Goal: Information Seeking & Learning: Learn about a topic

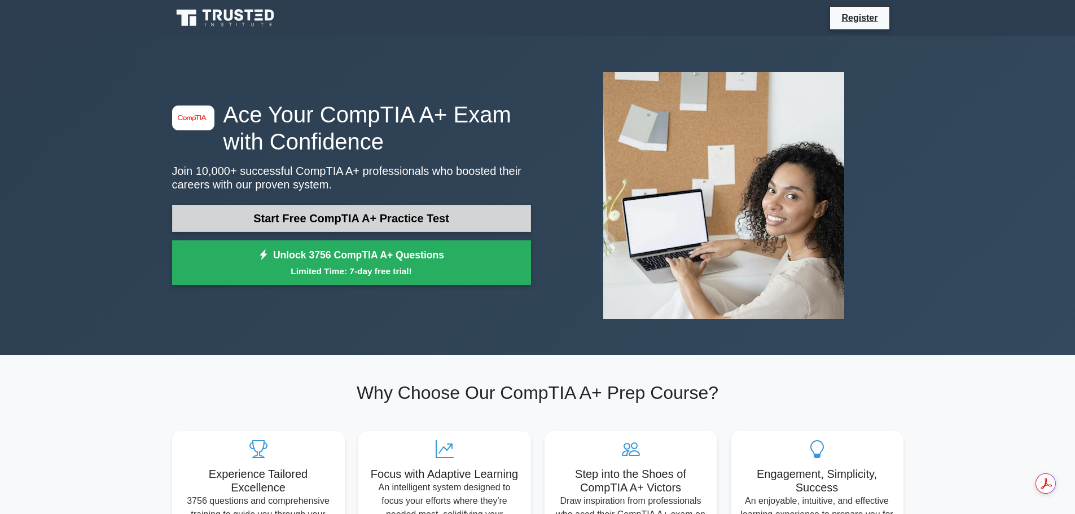
click at [384, 219] on link "Start Free CompTIA A+ Practice Test" at bounding box center [351, 218] width 359 height 27
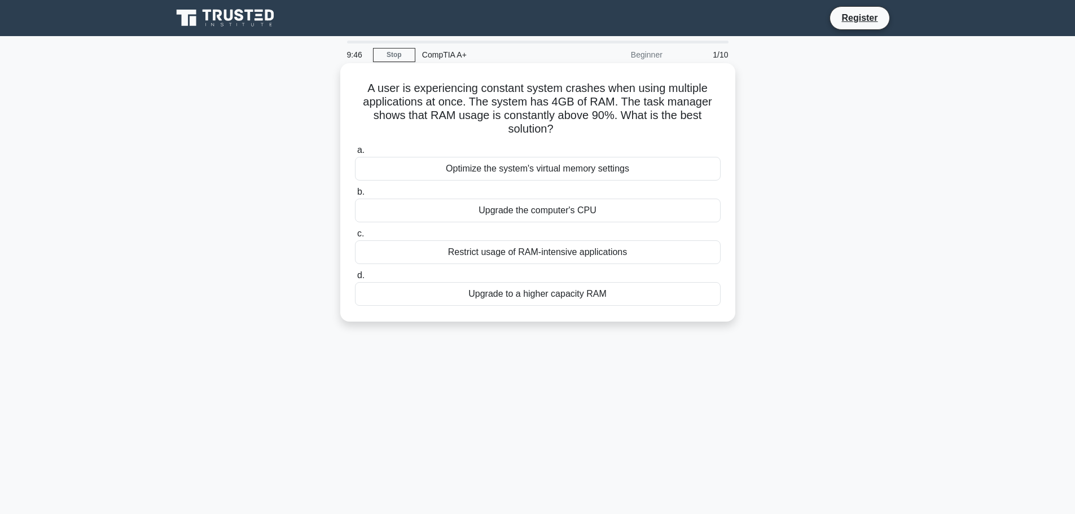
click at [602, 298] on div "Upgrade to a higher capacity RAM" at bounding box center [538, 294] width 366 height 24
click at [355, 279] on input "d. Upgrade to a higher capacity RAM" at bounding box center [355, 275] width 0 height 7
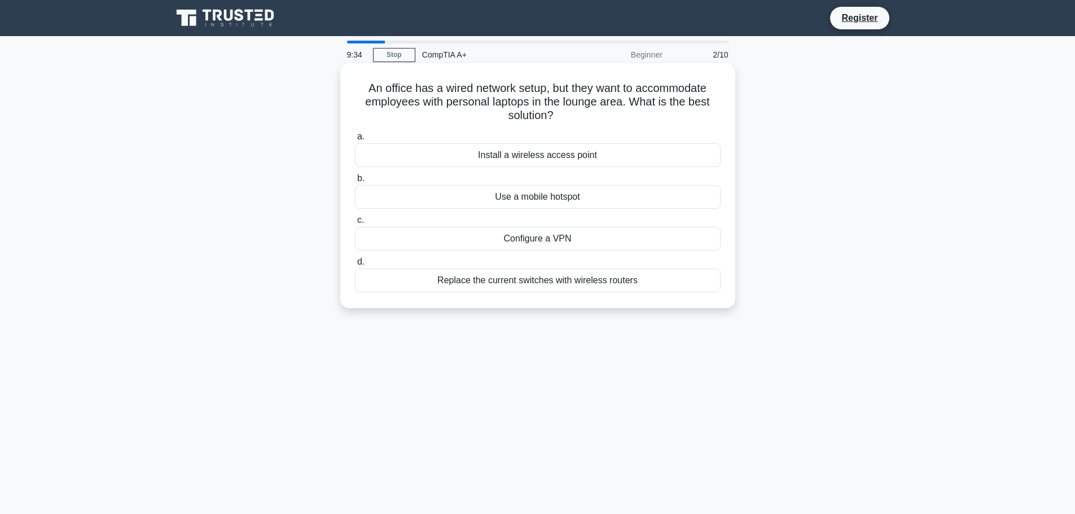
click at [593, 154] on div "Install a wireless access point" at bounding box center [538, 155] width 366 height 24
click at [355, 140] on input "a. Install a wireless access point" at bounding box center [355, 136] width 0 height 7
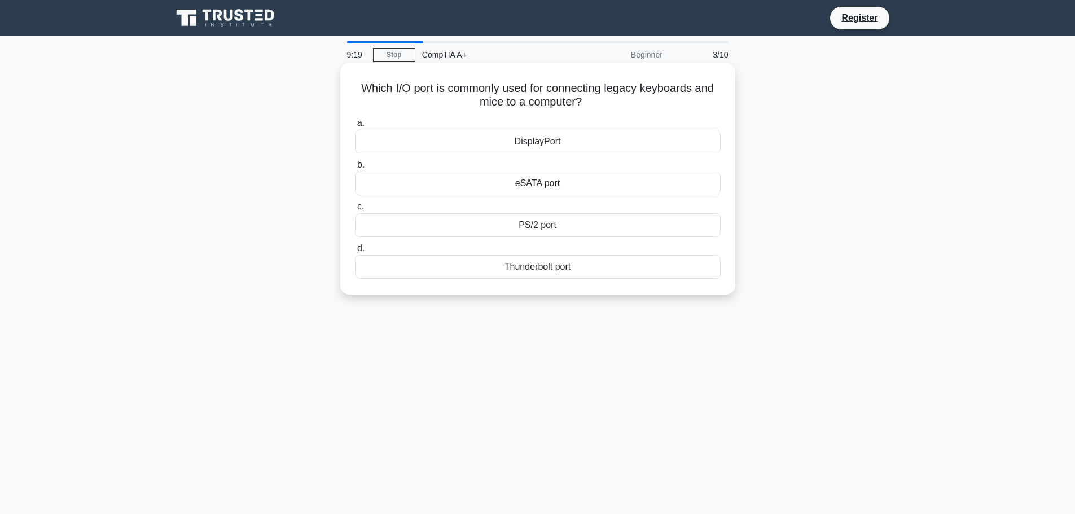
click at [540, 234] on div "PS/2 port" at bounding box center [538, 225] width 366 height 24
click at [355, 210] on input "c. PS/2 port" at bounding box center [355, 206] width 0 height 7
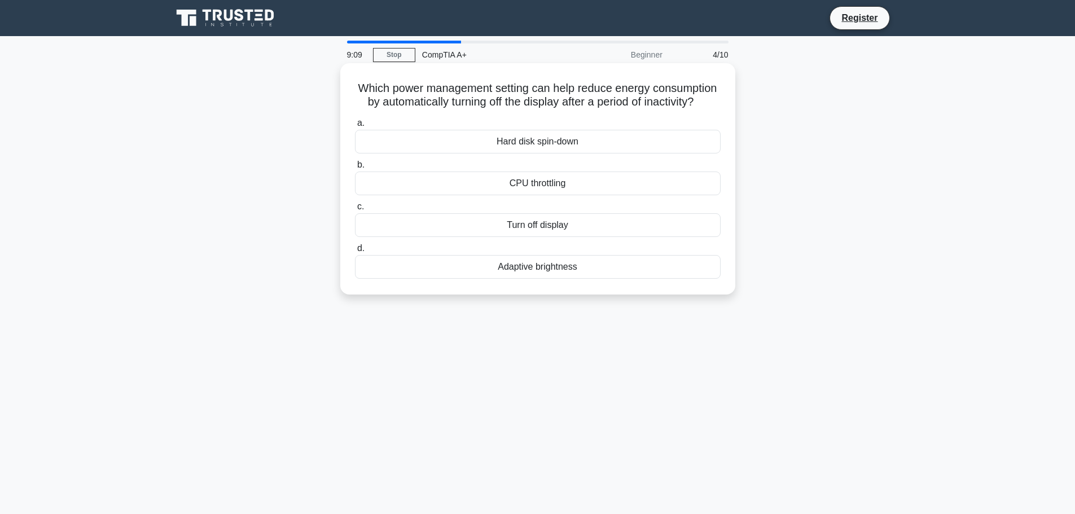
click at [539, 279] on div "Adaptive brightness" at bounding box center [538, 267] width 366 height 24
click at [355, 252] on input "d. Adaptive brightness" at bounding box center [355, 248] width 0 height 7
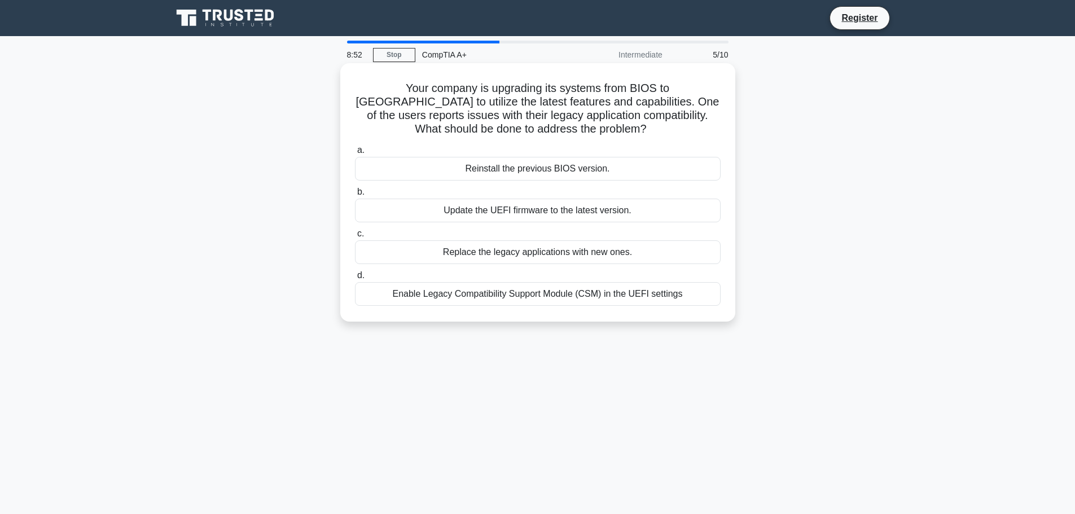
click at [554, 215] on div "Update the UEFI firmware to the latest version." at bounding box center [538, 211] width 366 height 24
click at [355, 196] on input "b. Update the UEFI firmware to the latest version." at bounding box center [355, 191] width 0 height 7
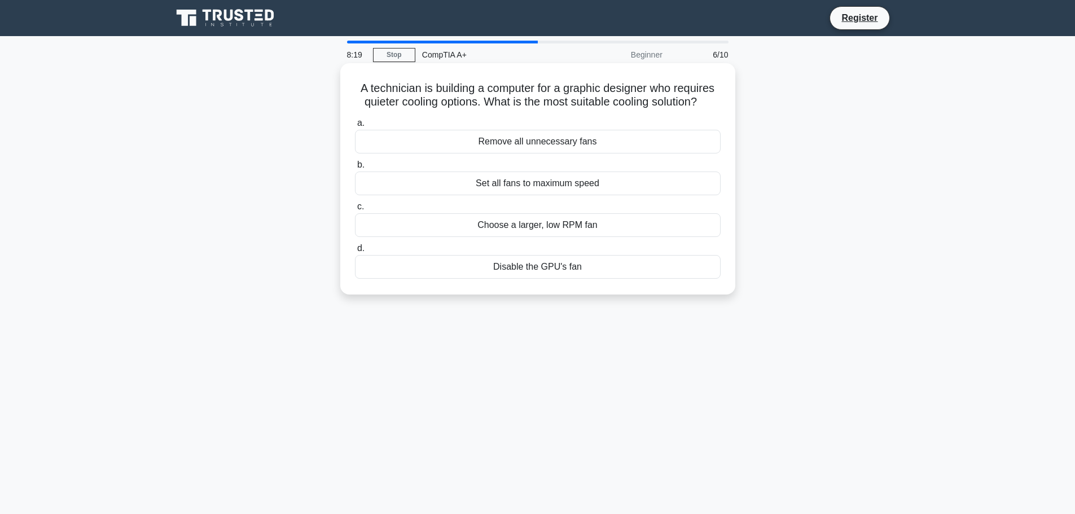
click at [563, 184] on div "Set all fans to maximum speed" at bounding box center [538, 183] width 366 height 24
click at [355, 169] on input "b. Set all fans to maximum speed" at bounding box center [355, 164] width 0 height 7
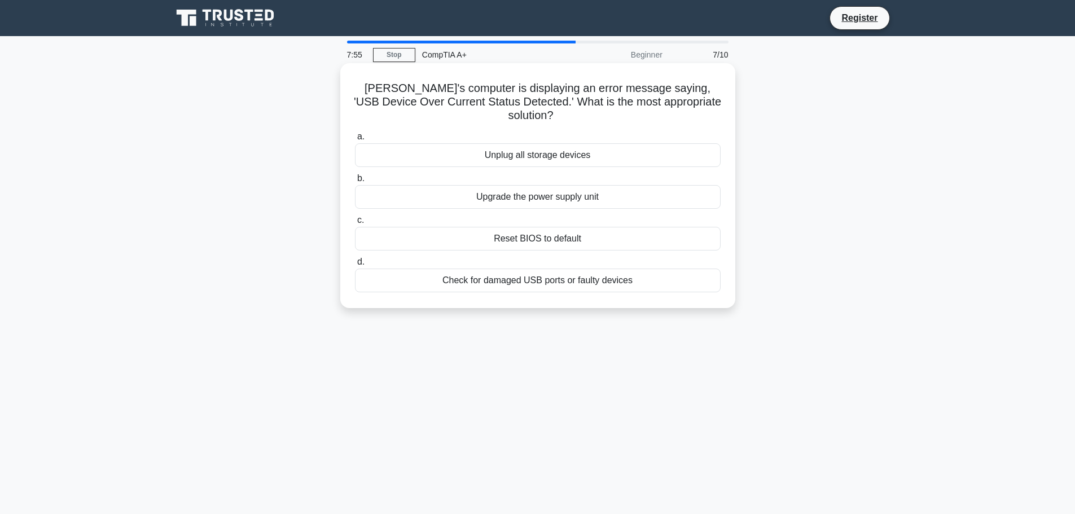
click at [541, 271] on div "Check for damaged USB ports or faulty devices" at bounding box center [538, 280] width 366 height 24
click at [355, 266] on input "d. Check for damaged USB ports or faulty devices" at bounding box center [355, 261] width 0 height 7
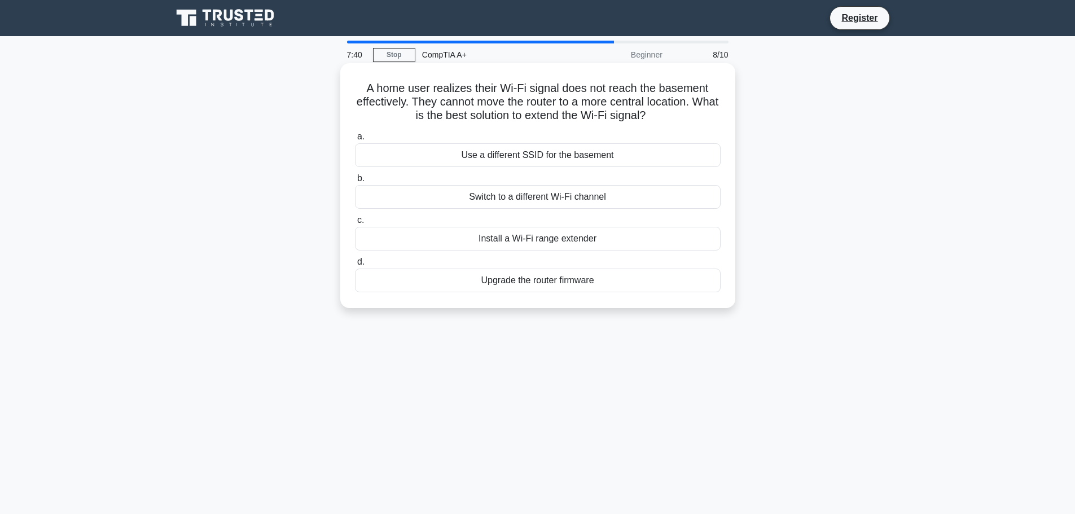
click at [551, 244] on div "Install a Wi-Fi range extender" at bounding box center [538, 239] width 366 height 24
click at [355, 224] on input "c. Install a Wi-Fi range extender" at bounding box center [355, 220] width 0 height 7
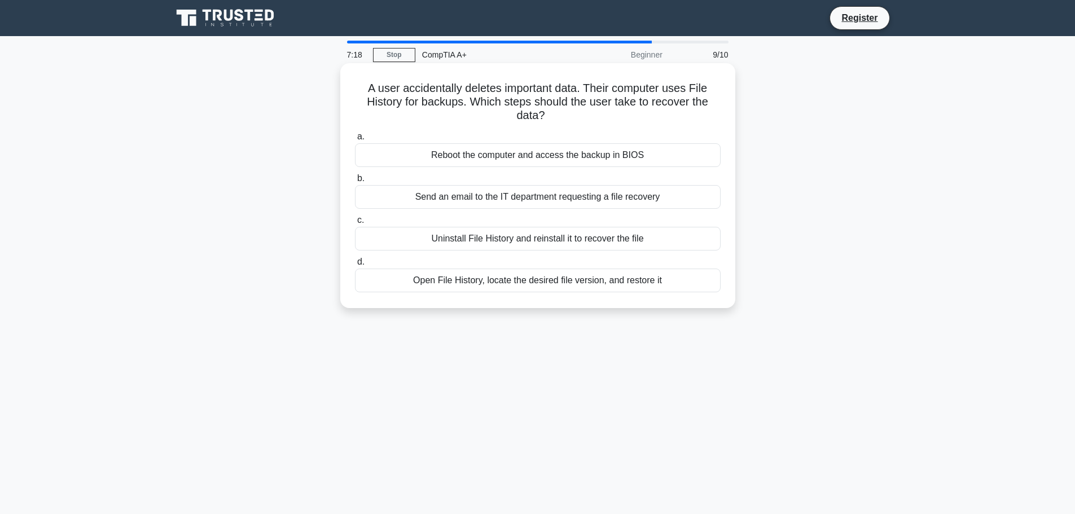
click at [494, 288] on div "Open File History, locate the desired file version, and restore it" at bounding box center [538, 280] width 366 height 24
click at [355, 266] on input "d. Open File History, locate the desired file version, and restore it" at bounding box center [355, 261] width 0 height 7
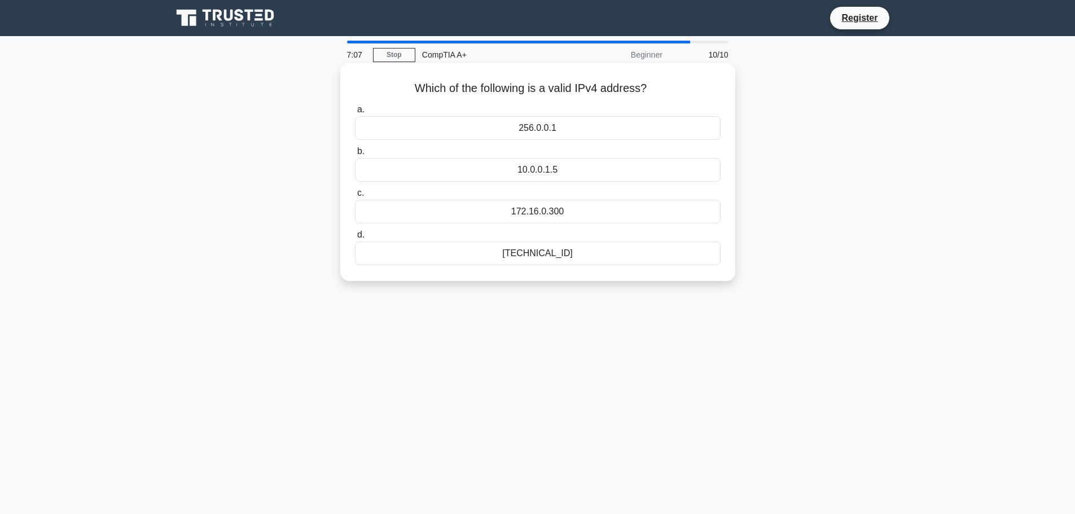
click at [502, 259] on div "192.168.0.1" at bounding box center [538, 253] width 366 height 24
click at [355, 239] on input "d. 192.168.0.1" at bounding box center [355, 234] width 0 height 7
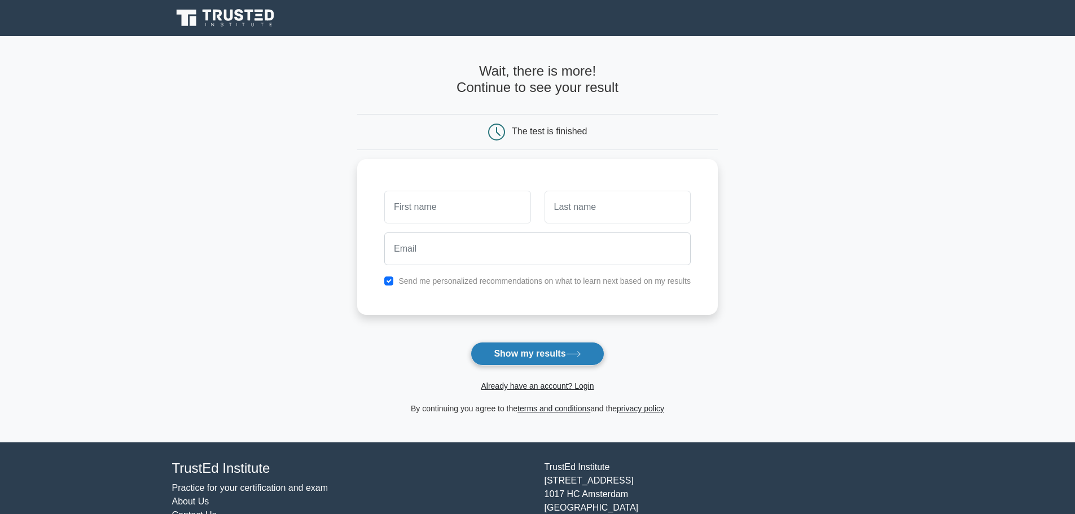
click at [518, 355] on button "Show my results" at bounding box center [536, 354] width 133 height 24
